Goal: Task Accomplishment & Management: Use online tool/utility

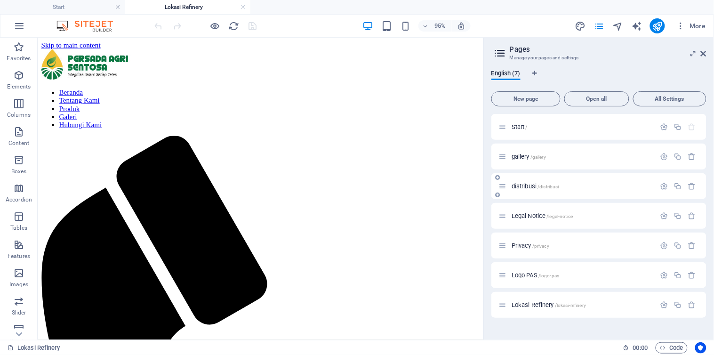
click at [527, 186] on span "distribusi /distribusi" at bounding box center [535, 186] width 48 height 7
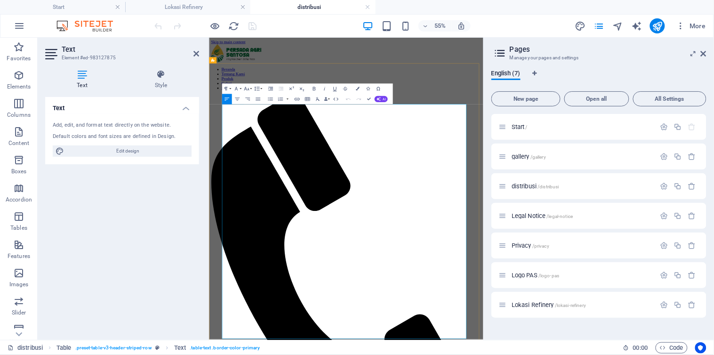
drag, startPoint x: 437, startPoint y: 253, endPoint x: 554, endPoint y: 189, distance: 133.2
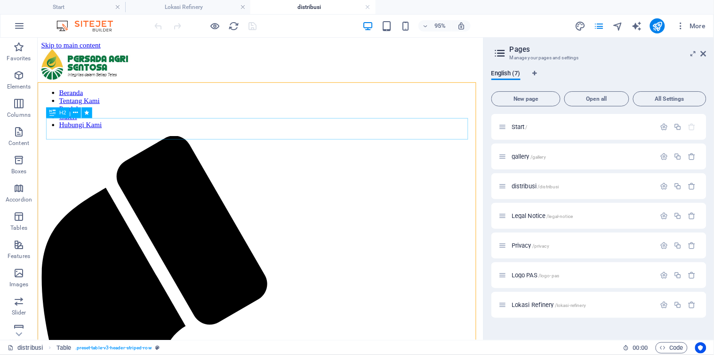
click at [56, 111] on icon at bounding box center [52, 112] width 6 height 11
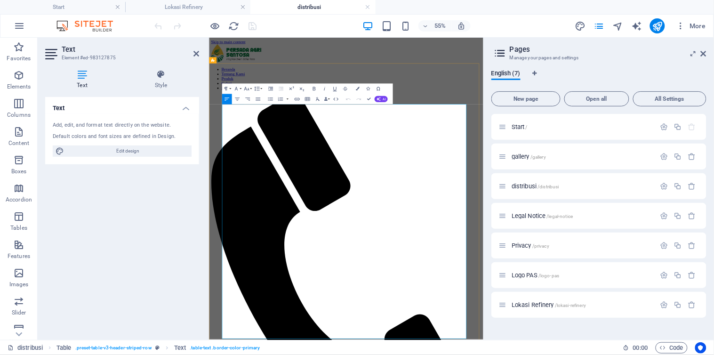
click at [702, 52] on icon at bounding box center [703, 54] width 6 height 8
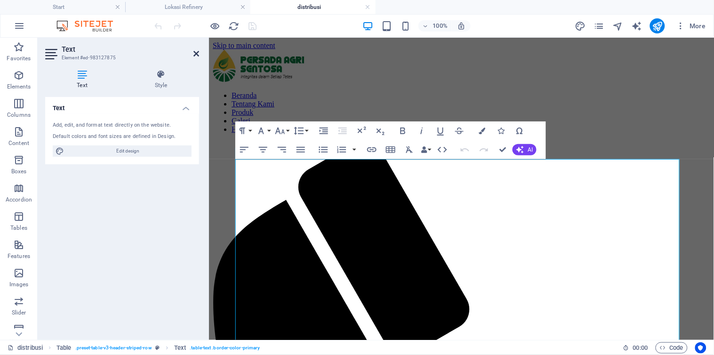
click at [194, 54] on icon at bounding box center [196, 54] width 6 height 8
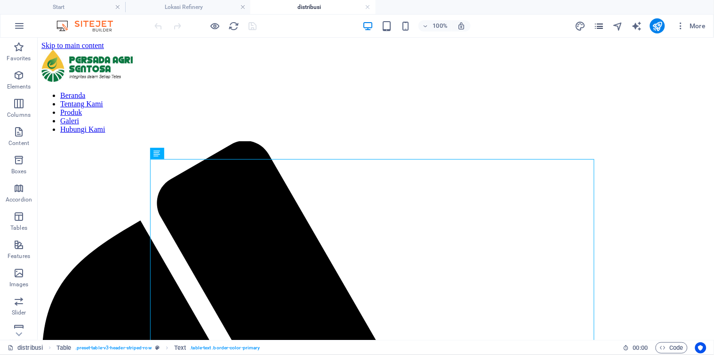
click at [600, 28] on icon "pages" at bounding box center [598, 26] width 11 height 11
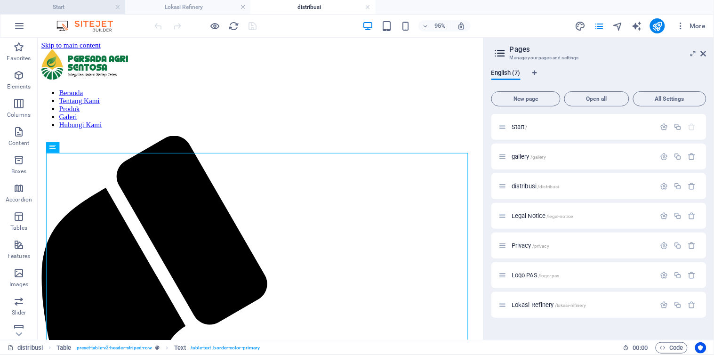
click at [64, 5] on h4 "Start" at bounding box center [62, 7] width 125 height 10
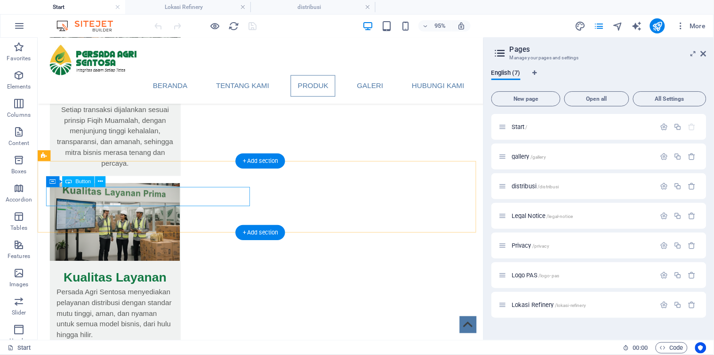
scroll to position [1098, 0]
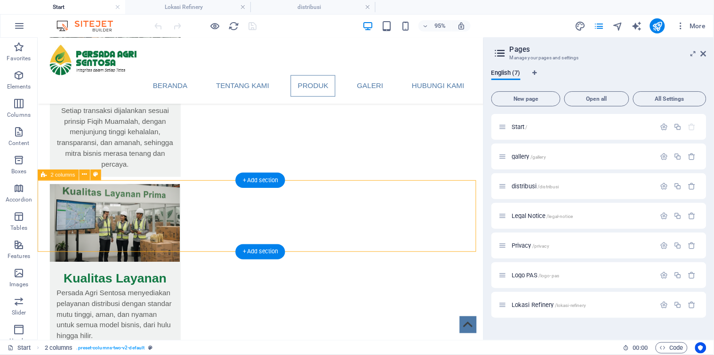
select select "rem"
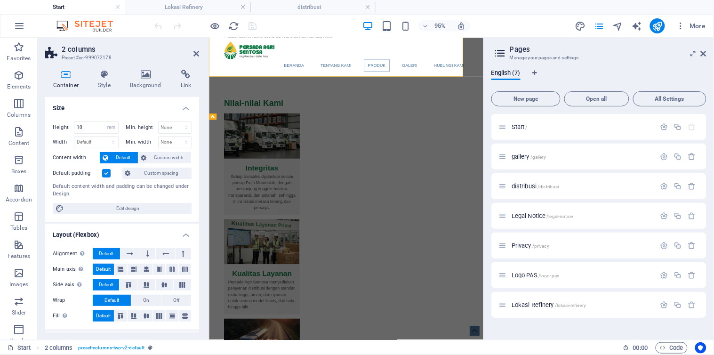
select select "rem"
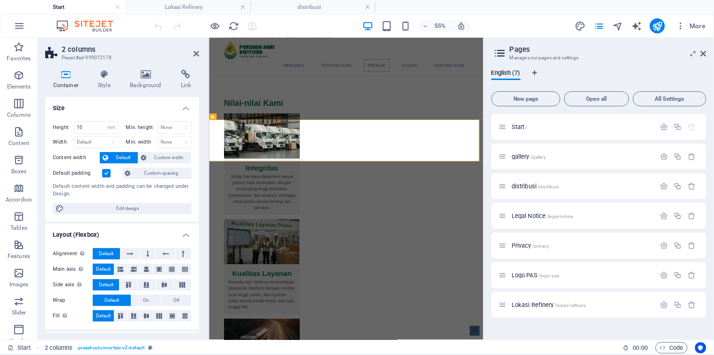
scroll to position [1252, 0]
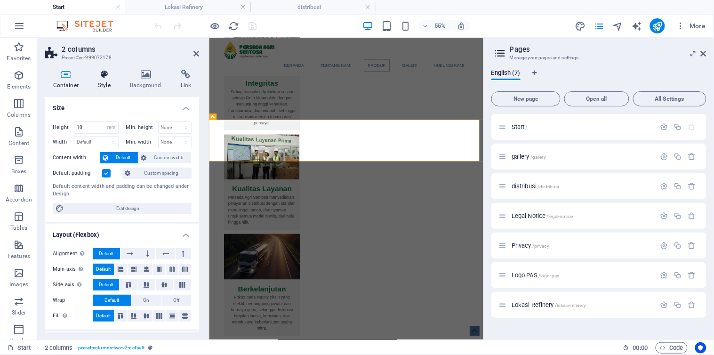
click at [105, 83] on h4 "Style" at bounding box center [106, 80] width 32 height 20
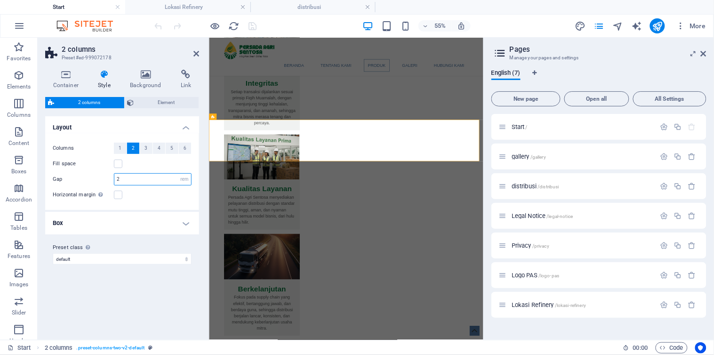
click at [124, 177] on input "2" at bounding box center [152, 179] width 77 height 11
drag, startPoint x: 124, startPoint y: 177, endPoint x: 102, endPoint y: 180, distance: 22.8
click at [102, 180] on div "Gap 2 px rem % vw vh" at bounding box center [122, 179] width 139 height 12
type input "1"
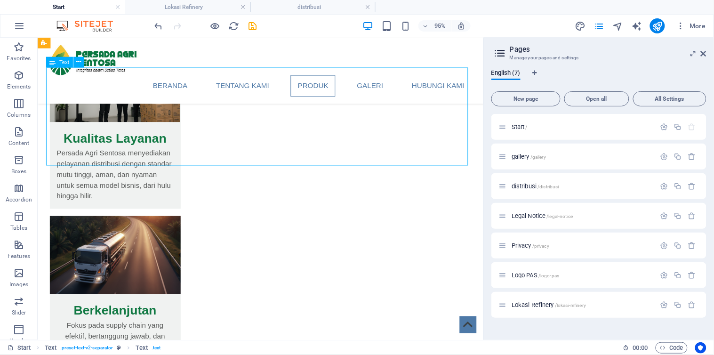
scroll to position [1098, 0]
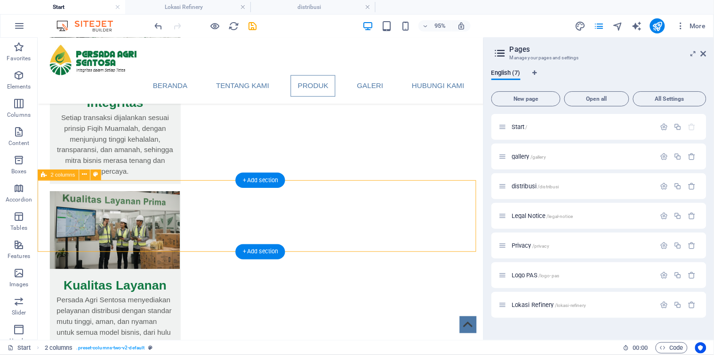
select select "rem"
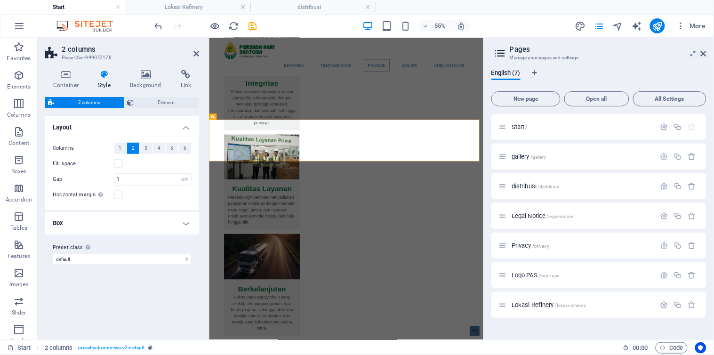
scroll to position [1253, 0]
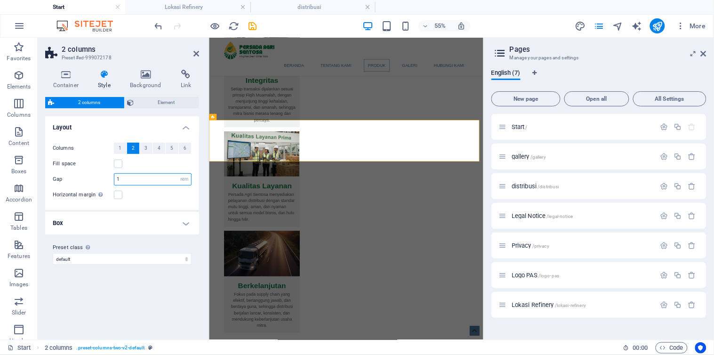
drag, startPoint x: 133, startPoint y: 177, endPoint x: 101, endPoint y: 178, distance: 32.0
click at [101, 178] on div "Gap 1 px rem % vw vh" at bounding box center [122, 179] width 139 height 12
click at [158, 199] on div "Horizontal margin Only if the containers "Content width" is not set to "Default"" at bounding box center [122, 194] width 139 height 11
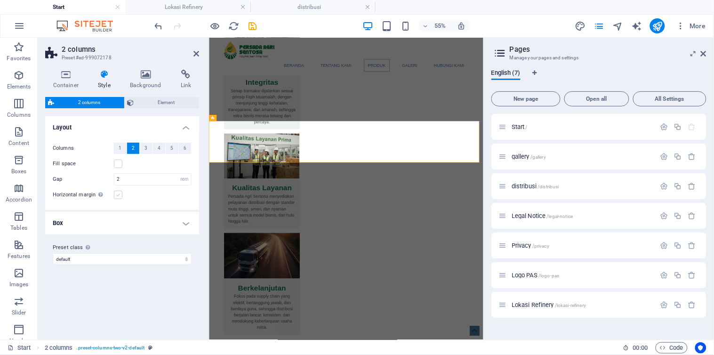
scroll to position [1252, 0]
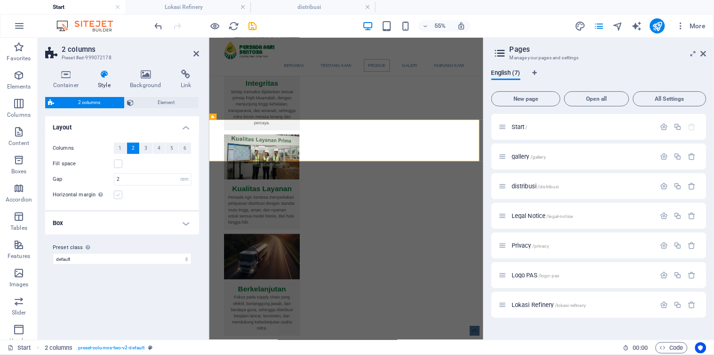
click at [121, 194] on label at bounding box center [118, 195] width 8 height 8
click at [0, 0] on input "Horizontal margin Only if the containers "Content width" is not set to "Default"" at bounding box center [0, 0] width 0 height 0
click at [121, 194] on label at bounding box center [118, 195] width 8 height 8
click at [0, 0] on input "Horizontal margin Only if the containers "Content width" is not set to "Default"" at bounding box center [0, 0] width 0 height 0
drag, startPoint x: 126, startPoint y: 180, endPoint x: 111, endPoint y: 180, distance: 15.1
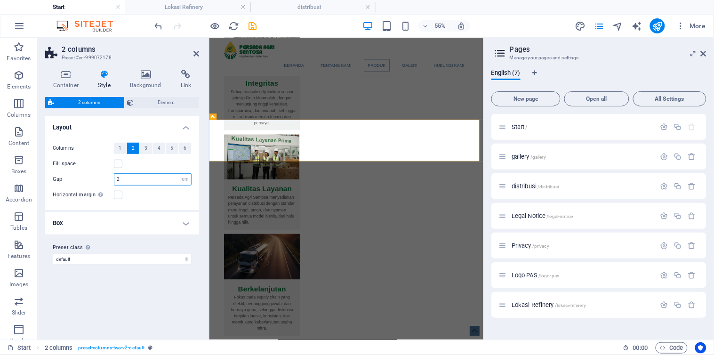
click at [111, 180] on div "Gap 2 px rem % vw vh" at bounding box center [122, 179] width 139 height 12
click at [119, 196] on label at bounding box center [118, 195] width 8 height 8
click at [0, 0] on input "Horizontal margin Only if the containers "Content width" is not set to "Default"" at bounding box center [0, 0] width 0 height 0
click at [119, 196] on label at bounding box center [118, 195] width 8 height 8
click at [0, 0] on input "Horizontal margin Only if the containers "Content width" is not set to "Default"" at bounding box center [0, 0] width 0 height 0
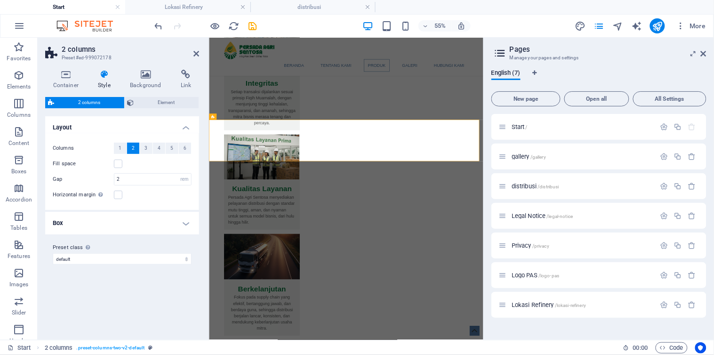
click at [147, 195] on div "Horizontal margin Only if the containers "Content width" is not set to "Default"" at bounding box center [122, 194] width 139 height 11
drag, startPoint x: 140, startPoint y: 193, endPoint x: 126, endPoint y: 183, distance: 17.8
click at [139, 193] on div "Horizontal margin Only if the containers "Content width" is not set to "Default"" at bounding box center [122, 194] width 139 height 11
drag, startPoint x: 121, startPoint y: 180, endPoint x: 93, endPoint y: 180, distance: 28.2
click at [93, 180] on div "Gap 2 px rem % vw vh" at bounding box center [122, 179] width 139 height 12
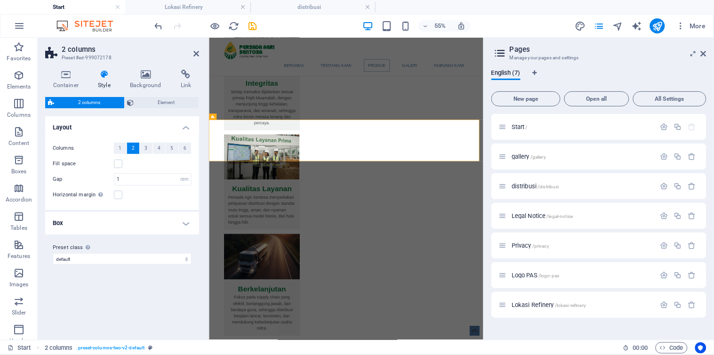
click at [142, 197] on div "Horizontal margin Only if the containers "Content width" is not set to "Default"" at bounding box center [122, 194] width 139 height 11
click at [142, 166] on div "Fill space" at bounding box center [122, 163] width 139 height 11
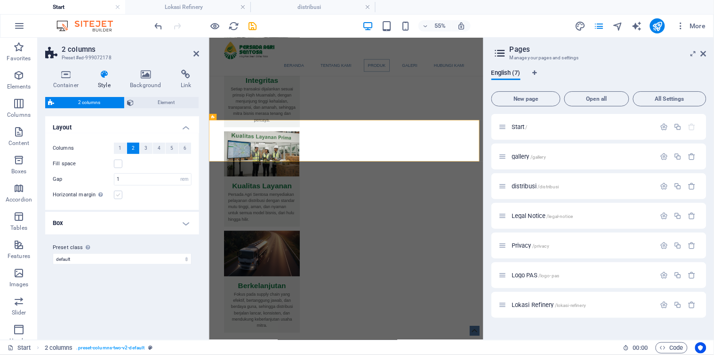
click at [120, 195] on label at bounding box center [118, 195] width 8 height 8
click at [0, 0] on input "Horizontal margin Only if the containers "Content width" is not set to "Default"" at bounding box center [0, 0] width 0 height 0
drag, startPoint x: 128, startPoint y: 175, endPoint x: 103, endPoint y: 175, distance: 24.9
click at [103, 175] on div "Gap 1 px rem % vw vh" at bounding box center [122, 179] width 139 height 12
type input "1"
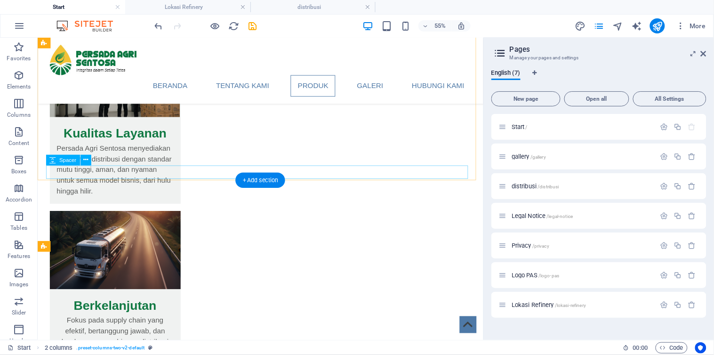
scroll to position [1099, 0]
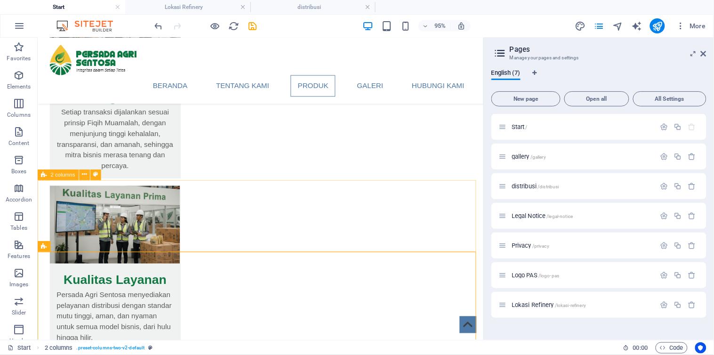
click at [62, 173] on span "2 columns" at bounding box center [63, 174] width 24 height 5
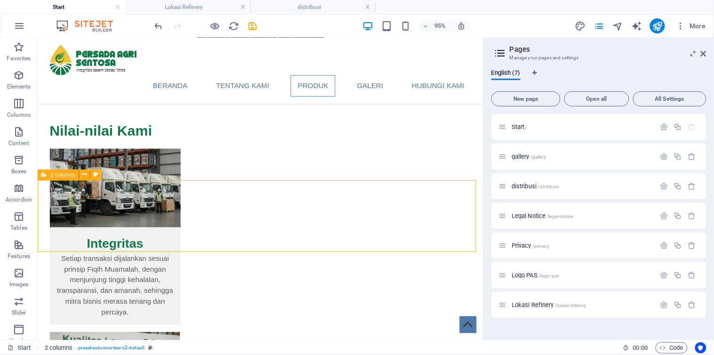
scroll to position [1253, 0]
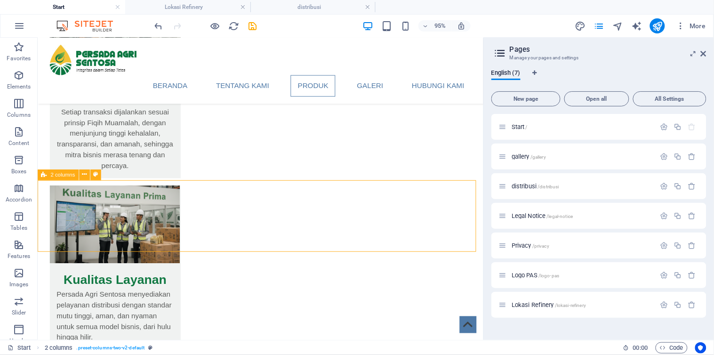
select select "rem"
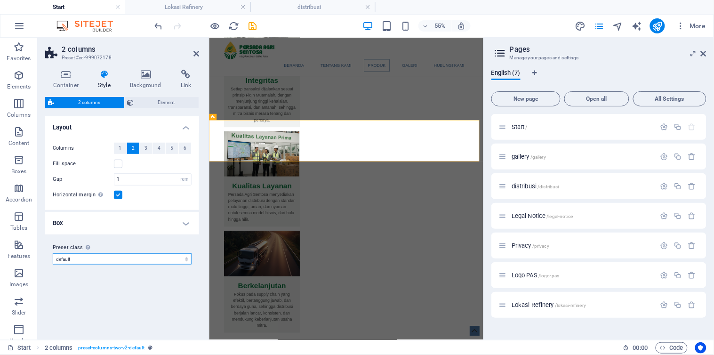
click at [111, 257] on select "default Add preset class" at bounding box center [122, 258] width 139 height 11
click at [67, 77] on icon at bounding box center [65, 74] width 41 height 9
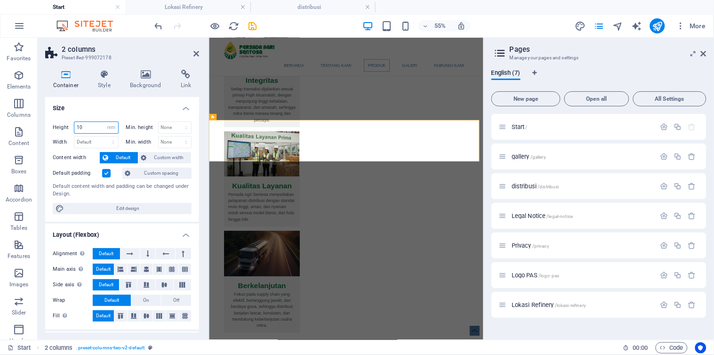
drag, startPoint x: 88, startPoint y: 129, endPoint x: 76, endPoint y: 129, distance: 12.2
click at [76, 129] on input "10" at bounding box center [96, 127] width 44 height 11
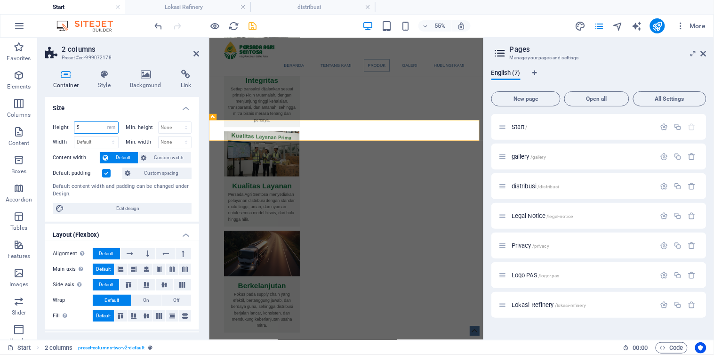
type input "5"
click at [252, 26] on icon "save" at bounding box center [252, 26] width 11 height 11
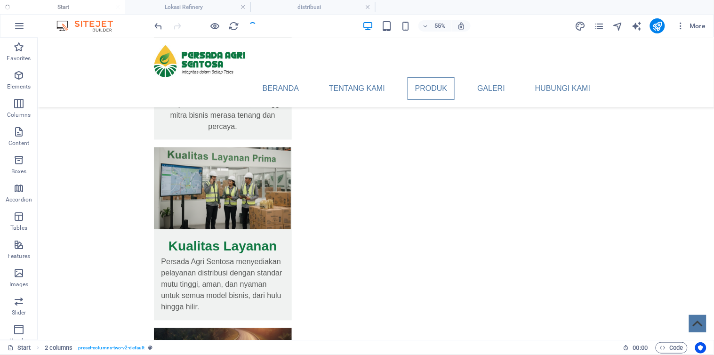
scroll to position [1099, 0]
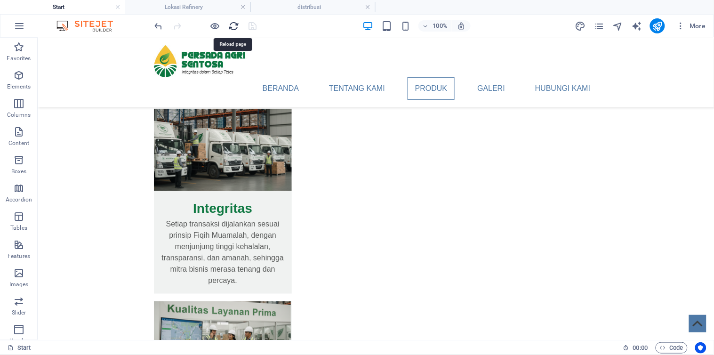
click at [233, 26] on icon "reload" at bounding box center [234, 26] width 11 height 11
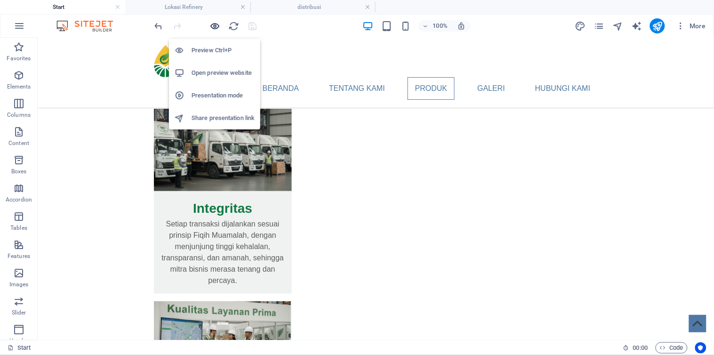
click at [214, 26] on icon "button" at bounding box center [215, 26] width 11 height 11
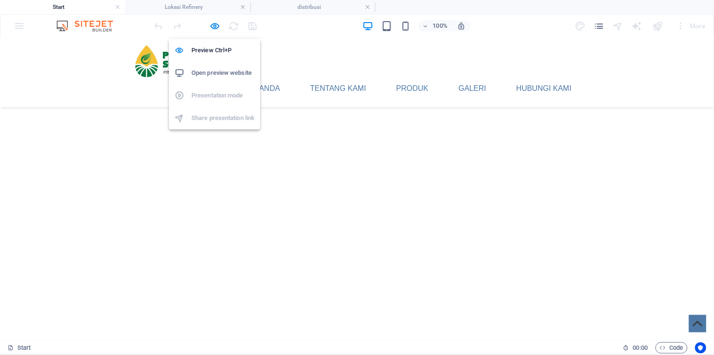
click at [216, 73] on h6 "Open preview website" at bounding box center [222, 72] width 63 height 11
click at [216, 24] on icon "button" at bounding box center [215, 26] width 11 height 11
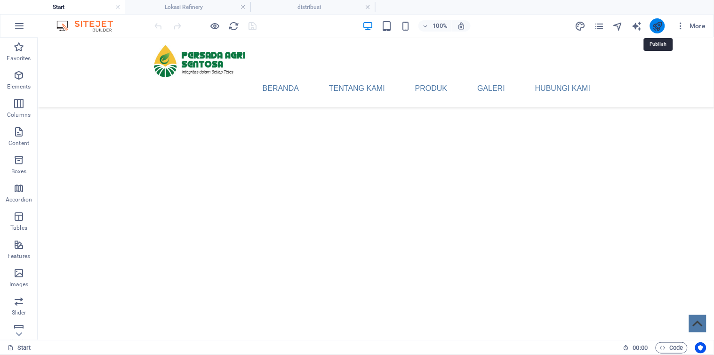
click at [659, 28] on icon "publish" at bounding box center [657, 26] width 11 height 11
